Goal: Task Accomplishment & Management: Use online tool/utility

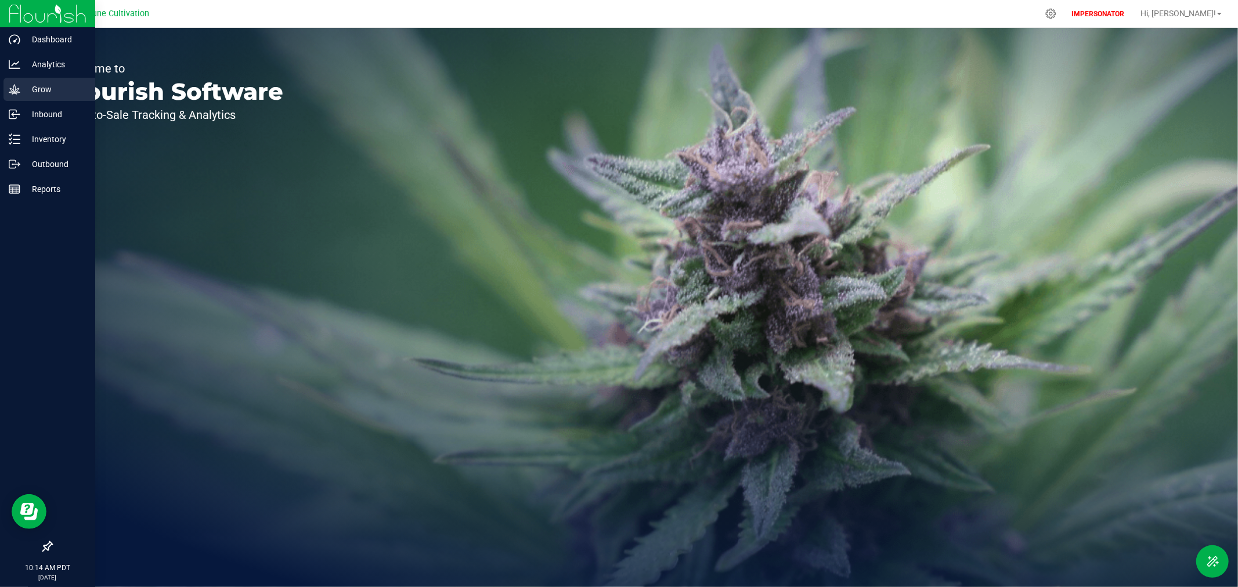
click at [42, 89] on p "Grow" at bounding box center [55, 89] width 70 height 14
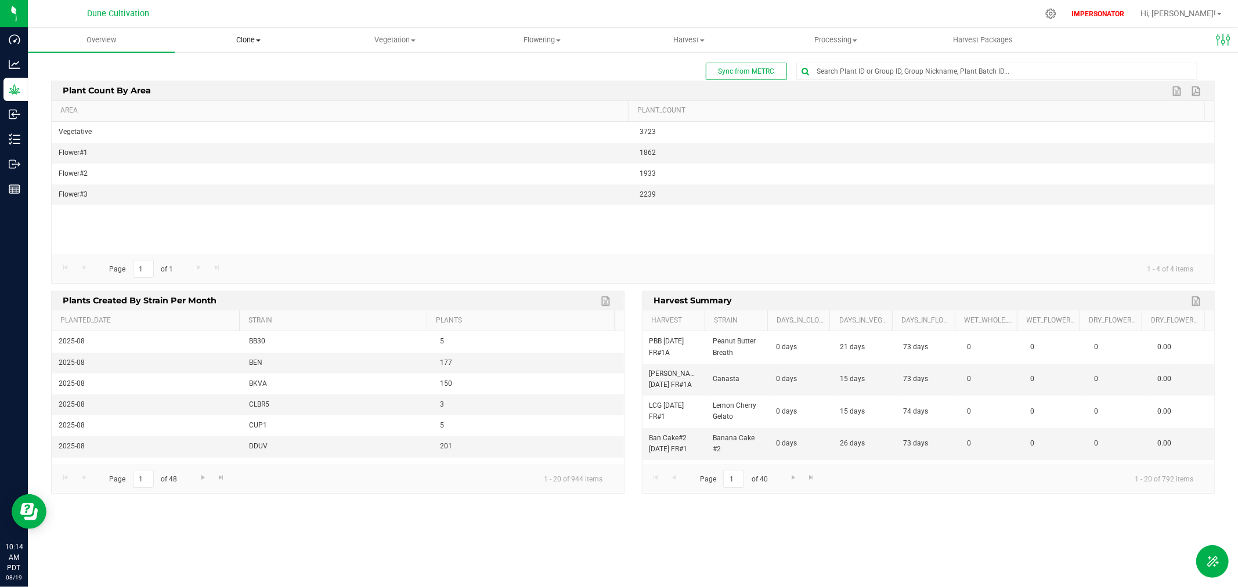
click at [245, 41] on span "Clone" at bounding box center [248, 40] width 146 height 10
click at [234, 85] on span "Cloning groups" at bounding box center [219, 84] width 88 height 10
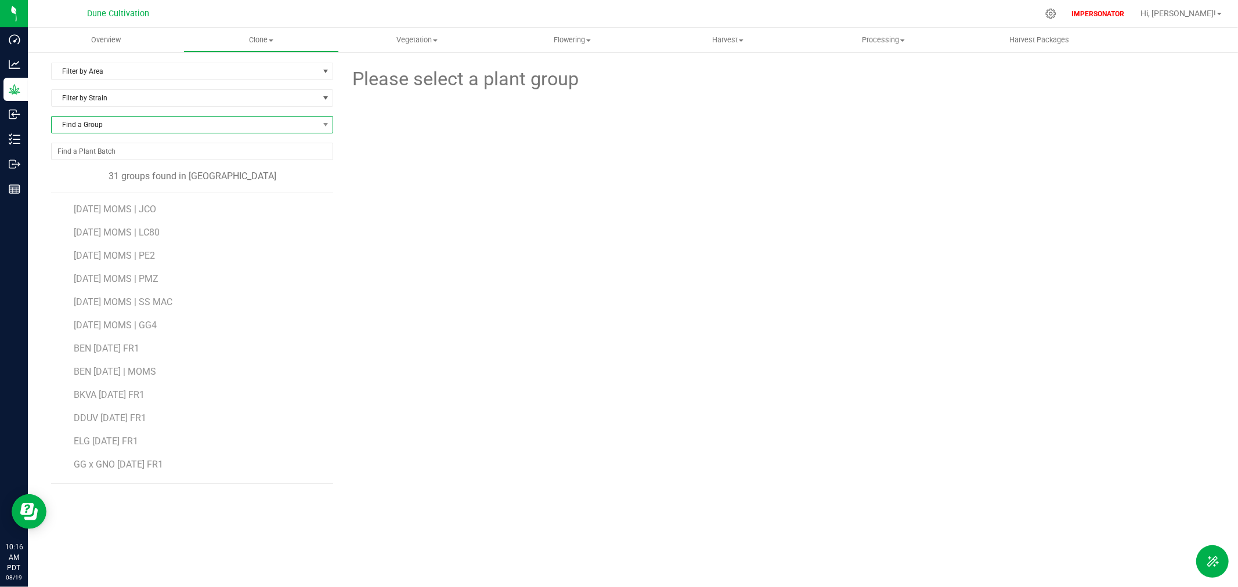
click at [110, 123] on span "Find a Group" at bounding box center [185, 125] width 266 height 16
type input "mh"
click at [508, 219] on div at bounding box center [778, 164] width 890 height 142
click at [417, 42] on span "Vegetation" at bounding box center [416, 40] width 154 height 10
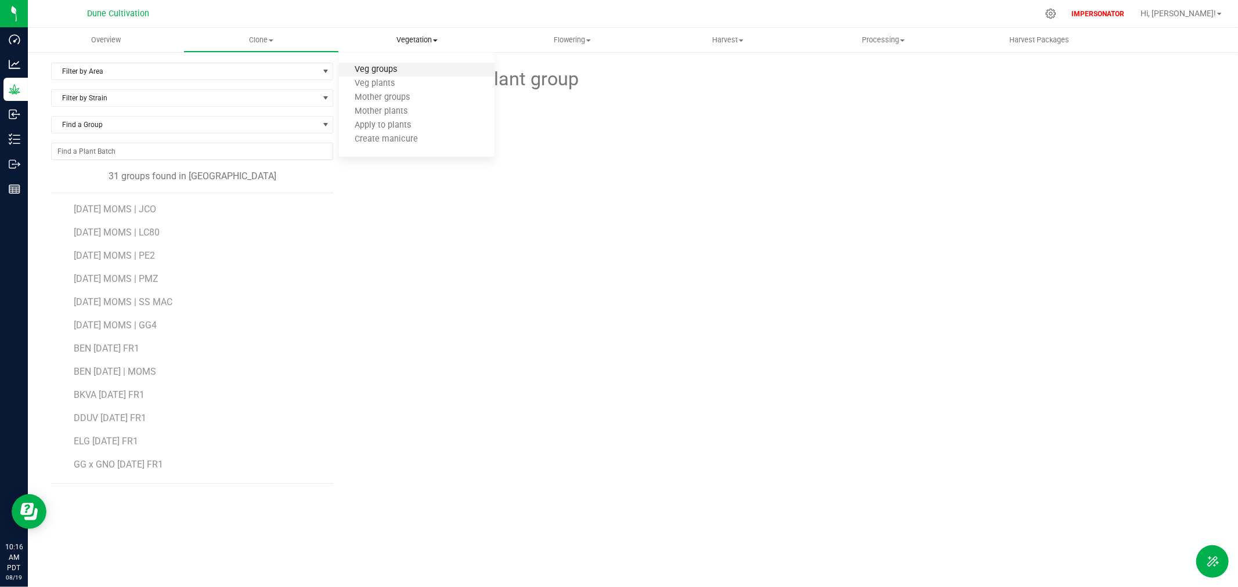
click at [381, 71] on span "Veg groups" at bounding box center [376, 70] width 74 height 10
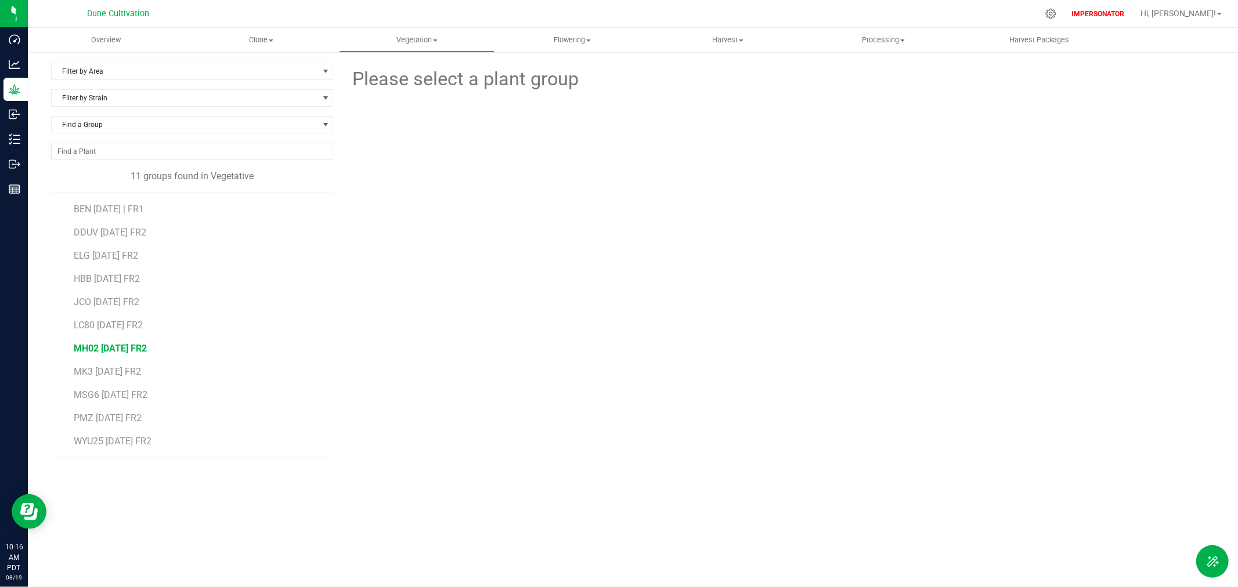
click at [113, 349] on span "MH02 [DATE] FR2" at bounding box center [110, 348] width 73 height 11
